Goal: Task Accomplishment & Management: Manage account settings

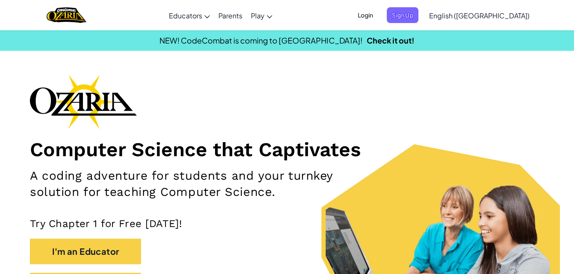
click at [378, 14] on span "Login" at bounding box center [366, 15] width 26 height 16
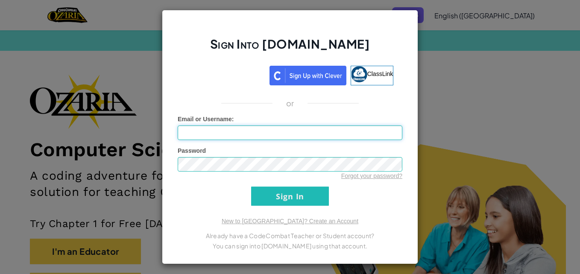
click at [250, 128] on input "Email or Username :" at bounding box center [290, 133] width 225 height 15
type input "MichaelR92171"
click at [433, 85] on div "Sign Into [DOMAIN_NAME] ClassLink or Unknown Error Email or Username : MichaelR…" at bounding box center [290, 137] width 580 height 274
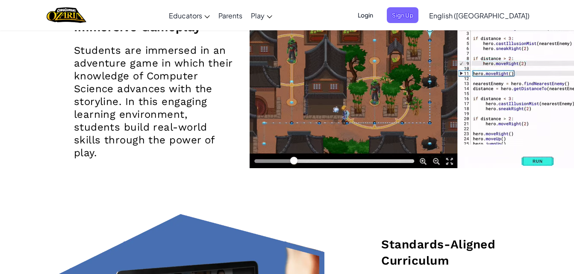
scroll to position [1131, 0]
